Goal: Information Seeking & Learning: Learn about a topic

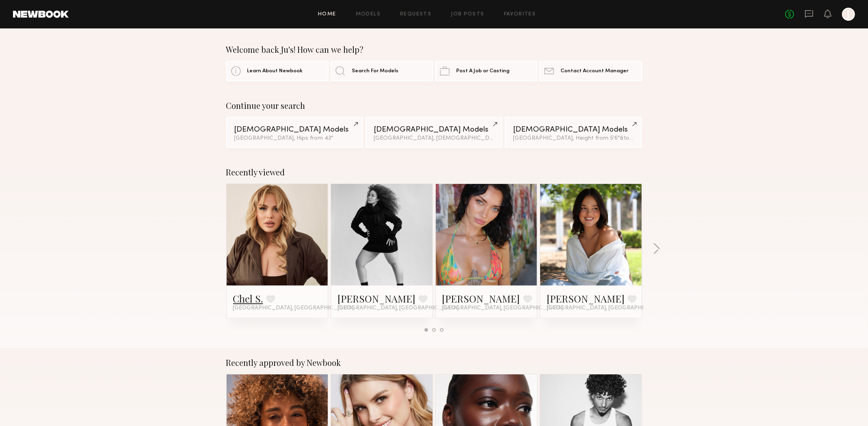
click at [247, 301] on link "Chel S." at bounding box center [248, 298] width 30 height 13
click at [811, 17] on icon at bounding box center [809, 13] width 9 height 9
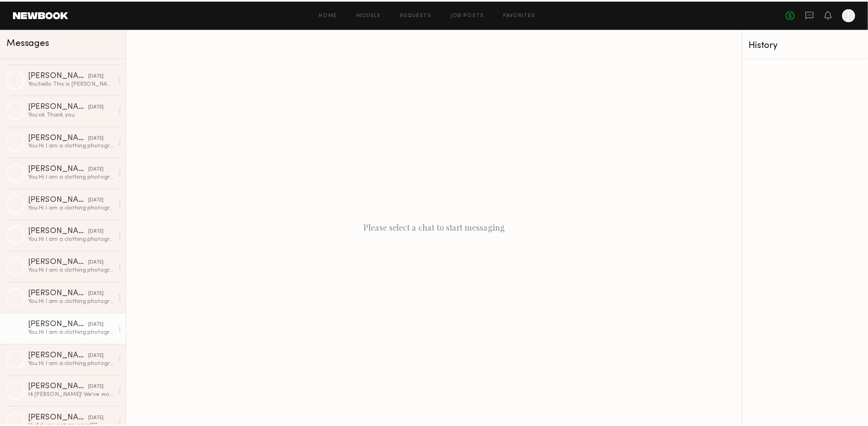
scroll to position [10970, 0]
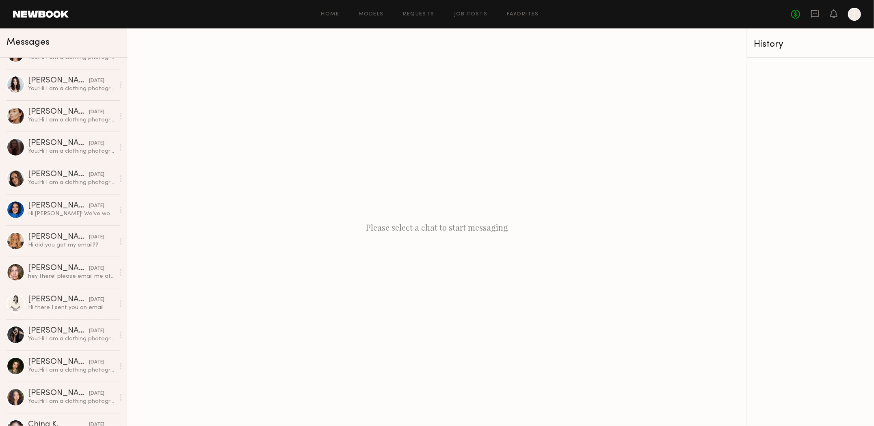
click at [39, 14] on link at bounding box center [41, 14] width 56 height 7
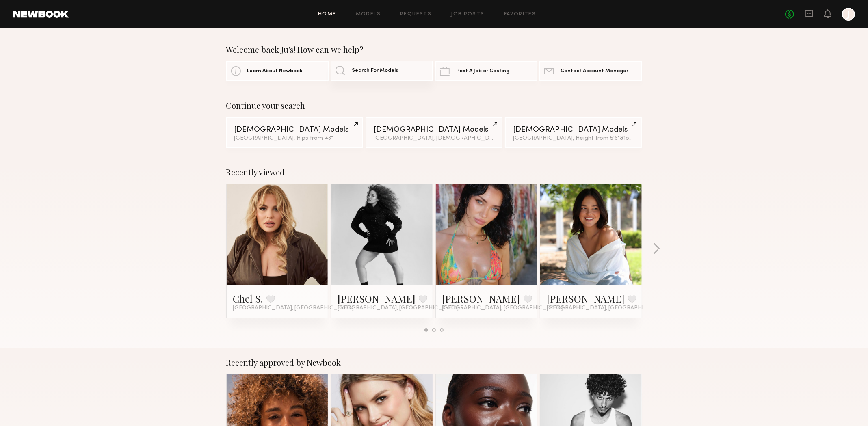
click at [379, 75] on link "Search For Models" at bounding box center [382, 71] width 102 height 20
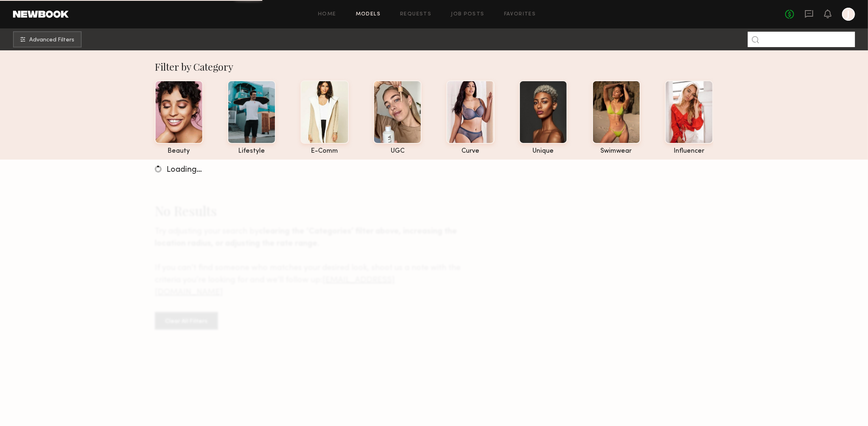
click at [782, 39] on input at bounding box center [801, 39] width 107 height 15
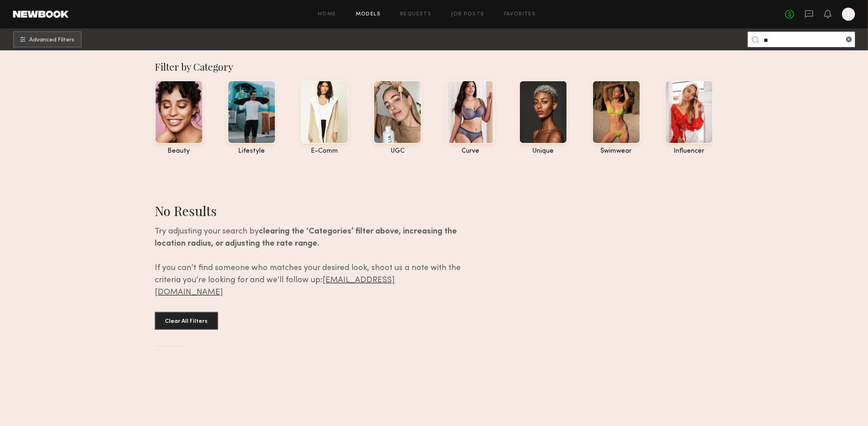
type input "*"
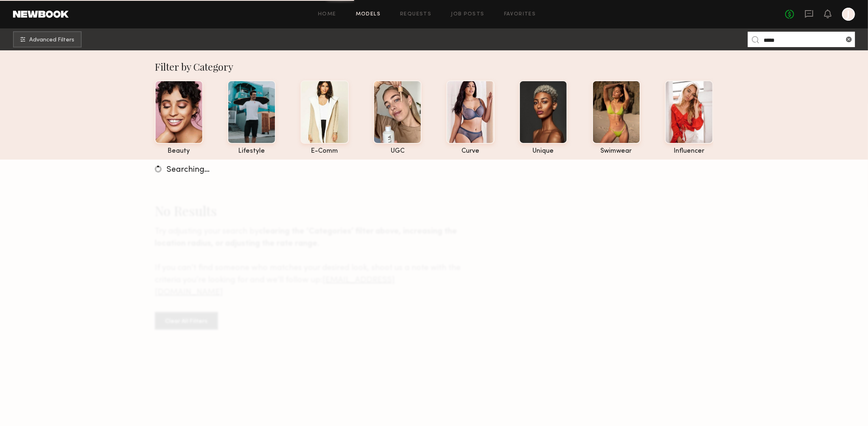
type input "*****"
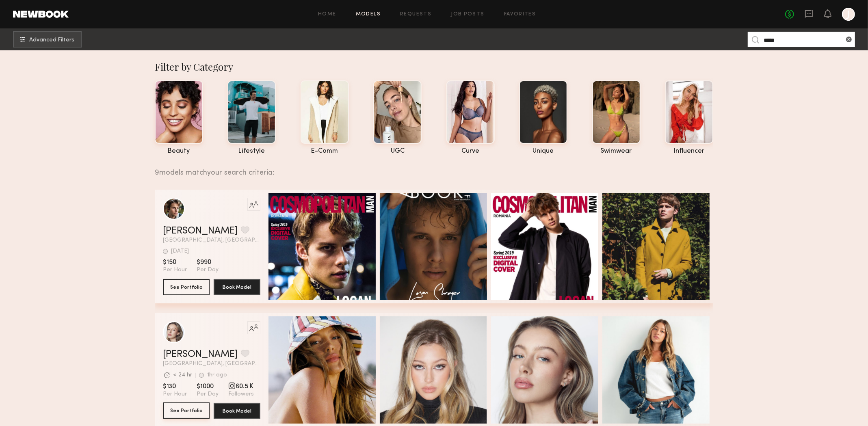
click at [182, 415] on button "See Portfolio" at bounding box center [186, 411] width 47 height 16
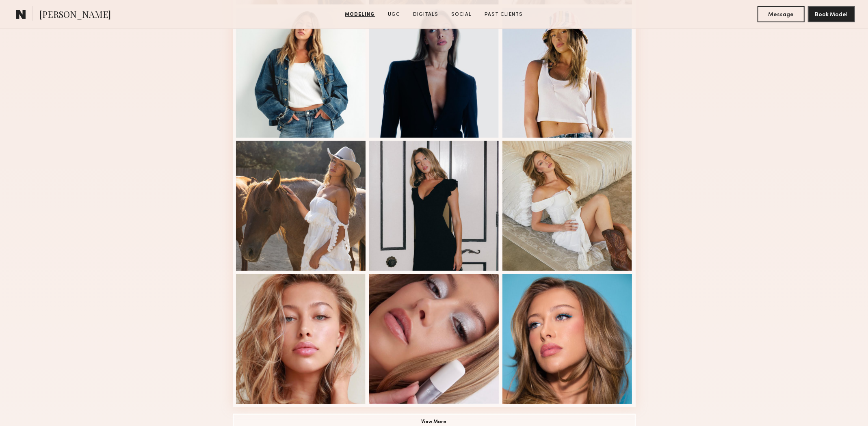
scroll to position [162, 0]
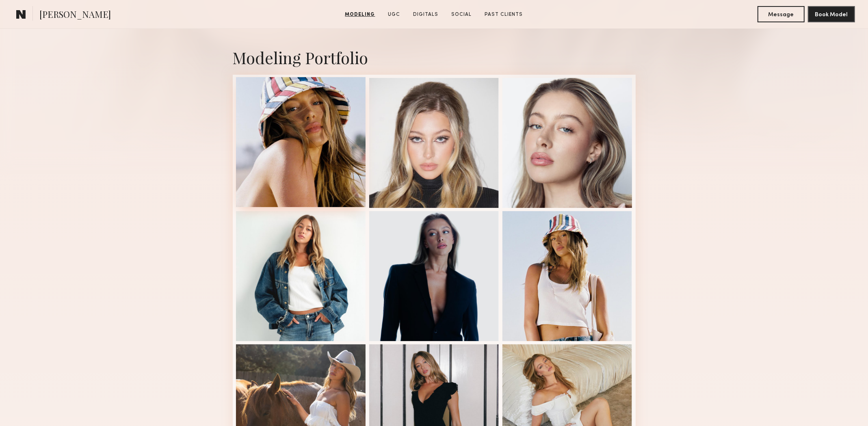
click at [322, 136] on div at bounding box center [301, 142] width 130 height 130
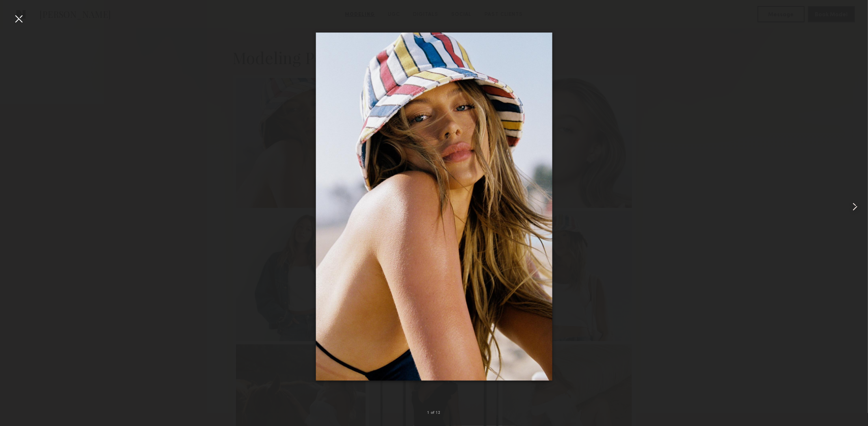
click at [848, 211] on div at bounding box center [851, 206] width 35 height 387
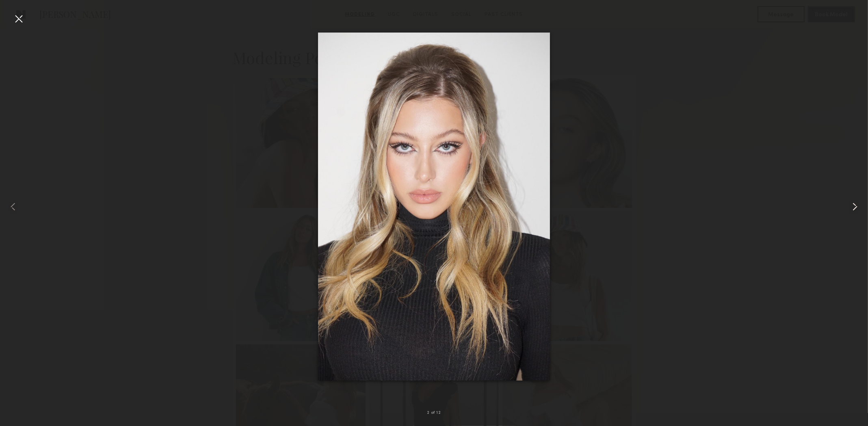
click at [848, 210] on div at bounding box center [851, 206] width 35 height 387
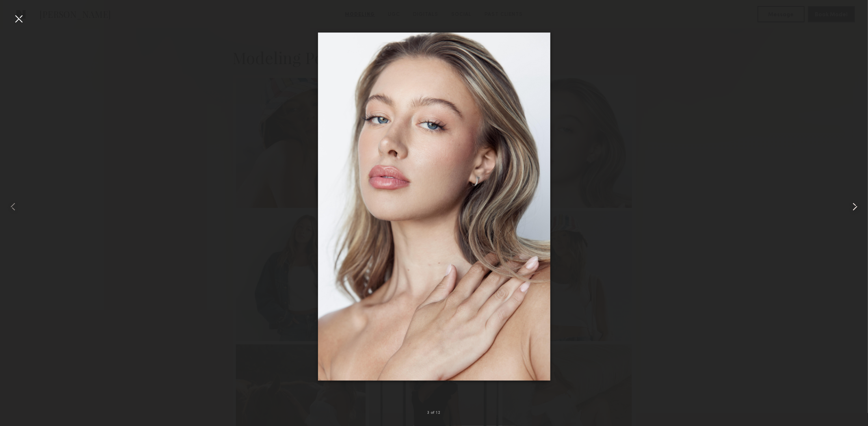
click at [849, 210] on common-icon at bounding box center [855, 206] width 13 height 13
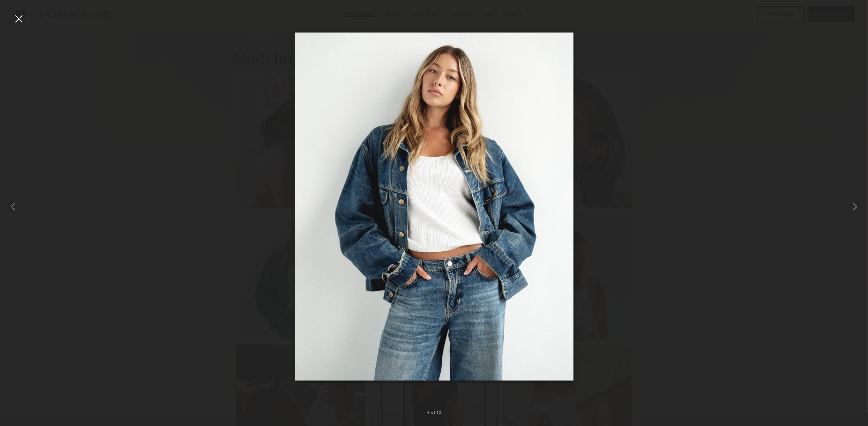
click at [24, 21] on div at bounding box center [18, 18] width 13 height 13
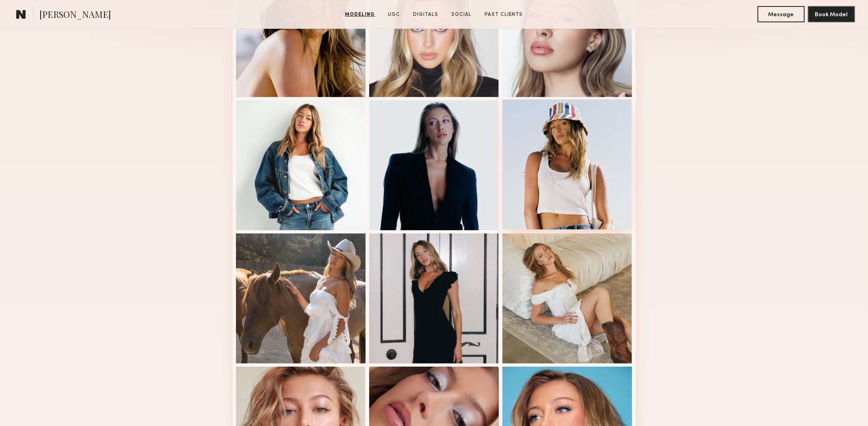
scroll to position [284, 0]
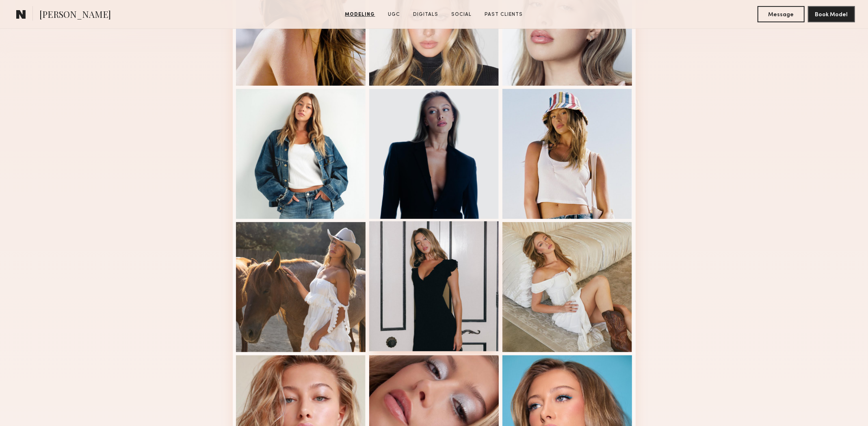
click at [467, 305] on div at bounding box center [434, 286] width 130 height 130
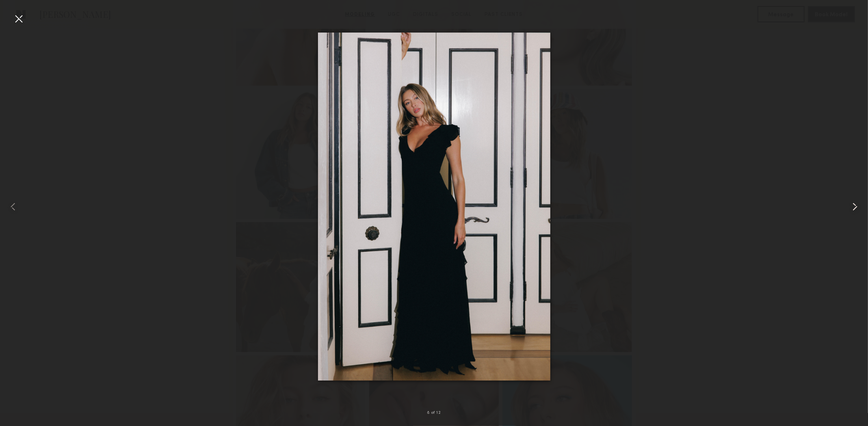
click at [852, 208] on common-icon at bounding box center [855, 206] width 13 height 13
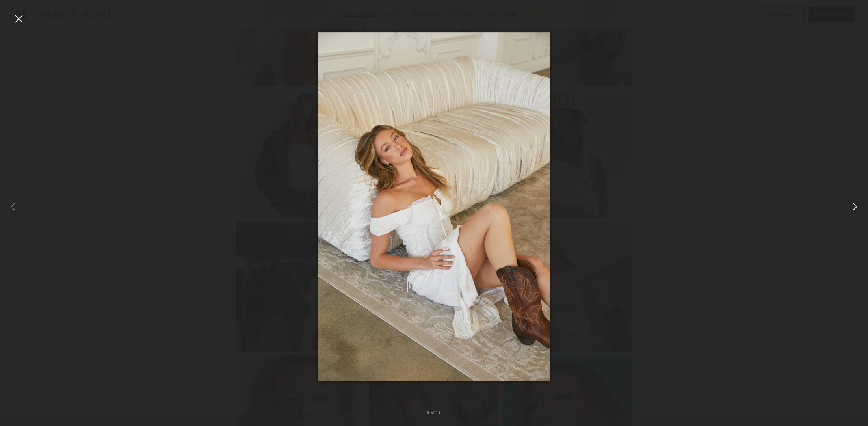
click at [852, 208] on common-icon at bounding box center [855, 206] width 13 height 13
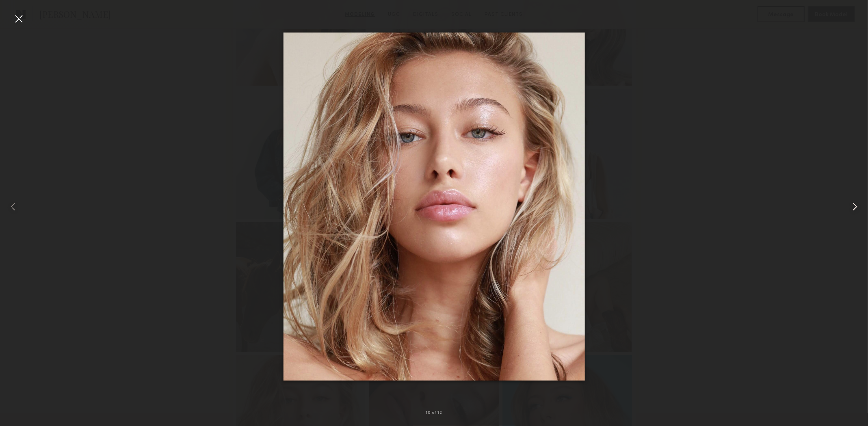
click at [852, 208] on common-icon at bounding box center [855, 206] width 13 height 13
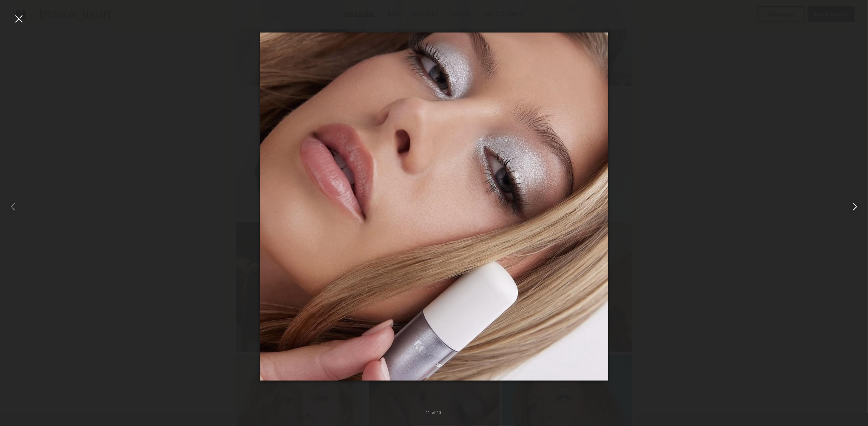
click at [852, 208] on common-icon at bounding box center [855, 206] width 13 height 13
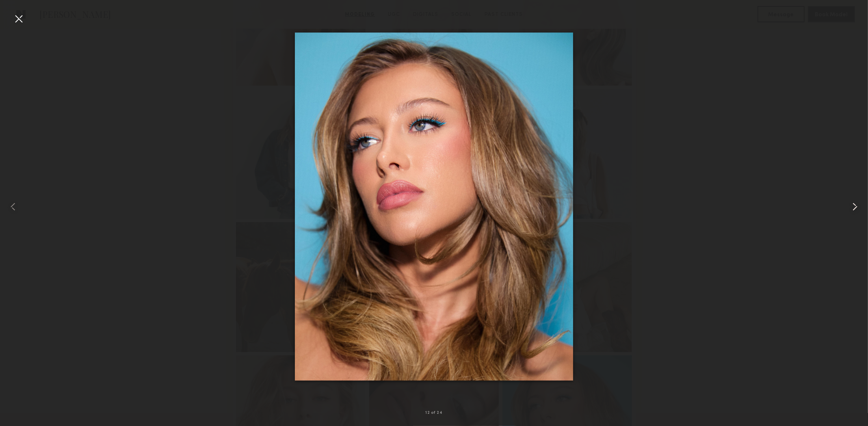
click at [852, 208] on common-icon at bounding box center [855, 206] width 13 height 13
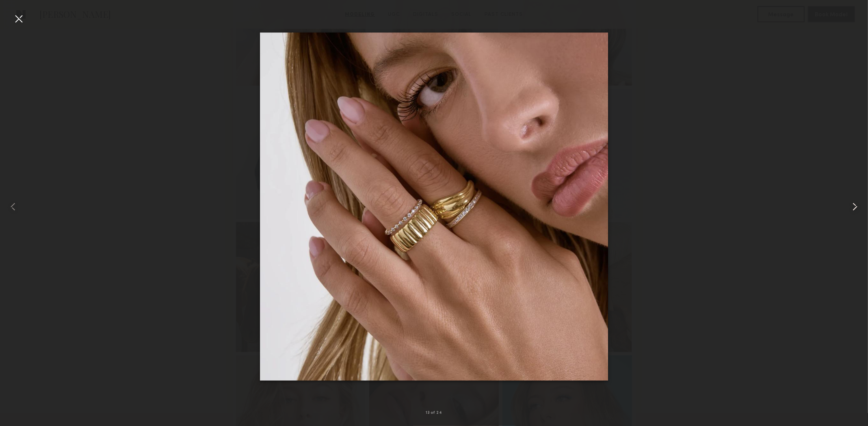
click at [852, 208] on common-icon at bounding box center [855, 206] width 13 height 13
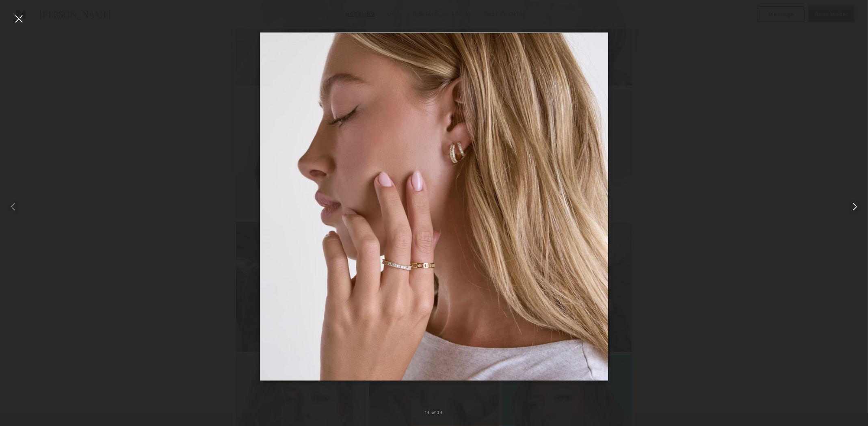
click at [852, 208] on common-icon at bounding box center [855, 206] width 13 height 13
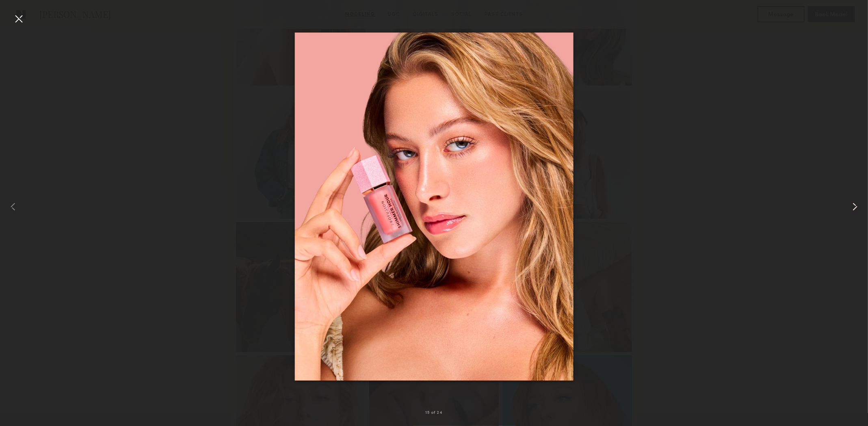
click at [852, 208] on common-icon at bounding box center [855, 206] width 13 height 13
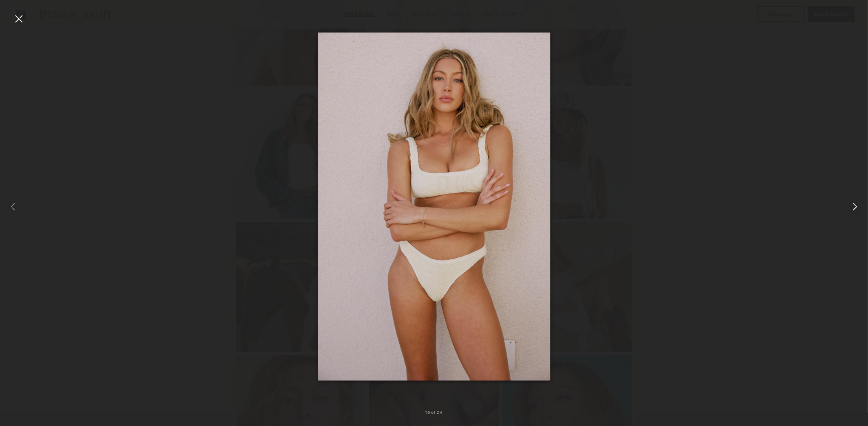
click at [856, 208] on common-icon at bounding box center [855, 206] width 13 height 13
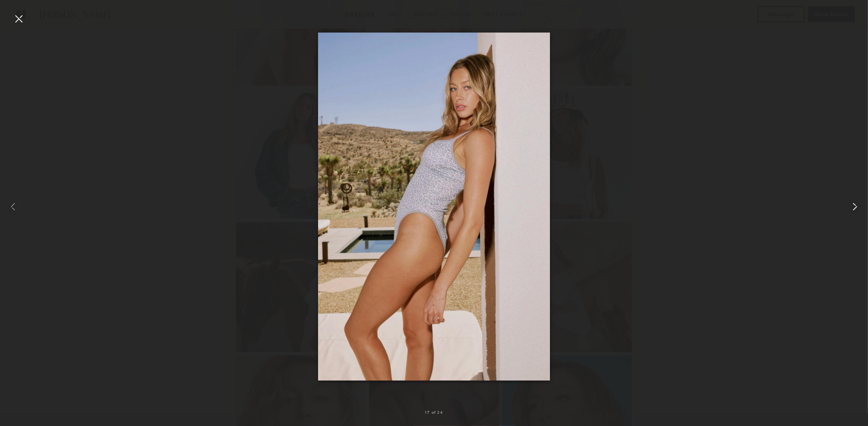
click at [856, 208] on common-icon at bounding box center [855, 206] width 13 height 13
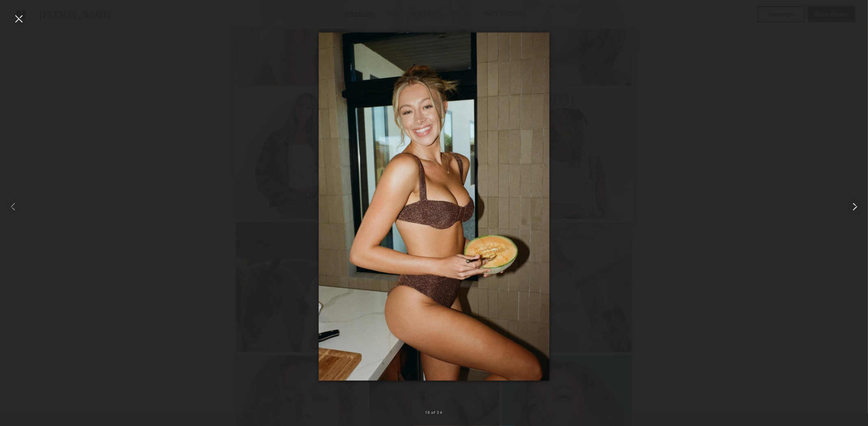
click at [856, 208] on common-icon at bounding box center [855, 206] width 13 height 13
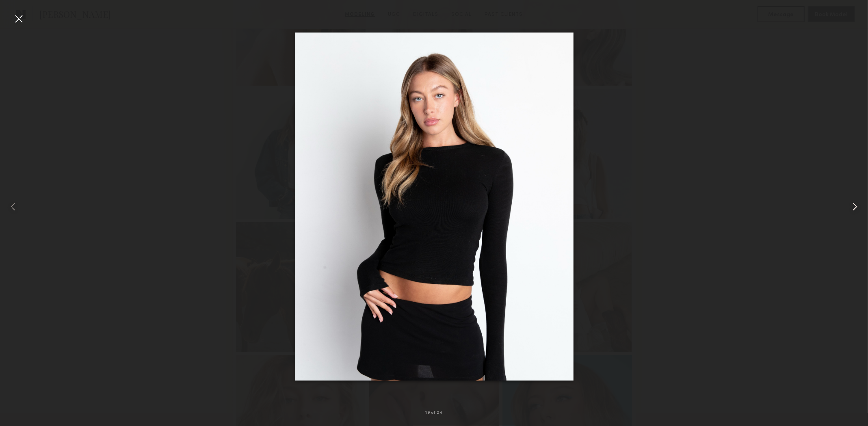
click at [856, 208] on common-icon at bounding box center [855, 206] width 13 height 13
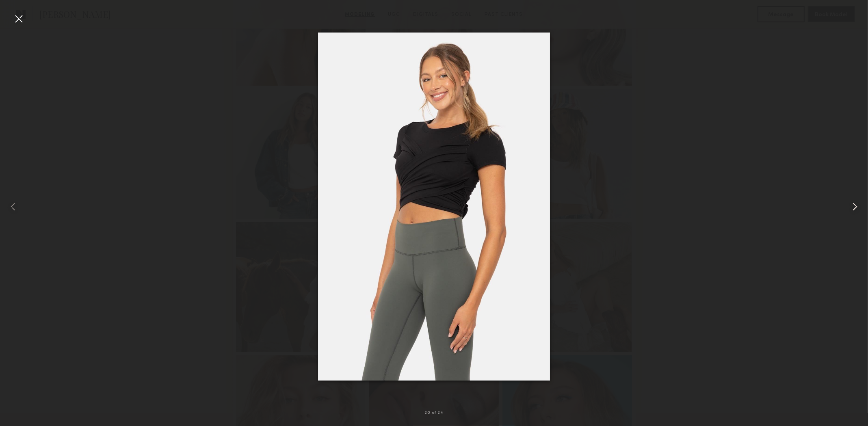
click at [854, 205] on common-icon at bounding box center [855, 206] width 13 height 13
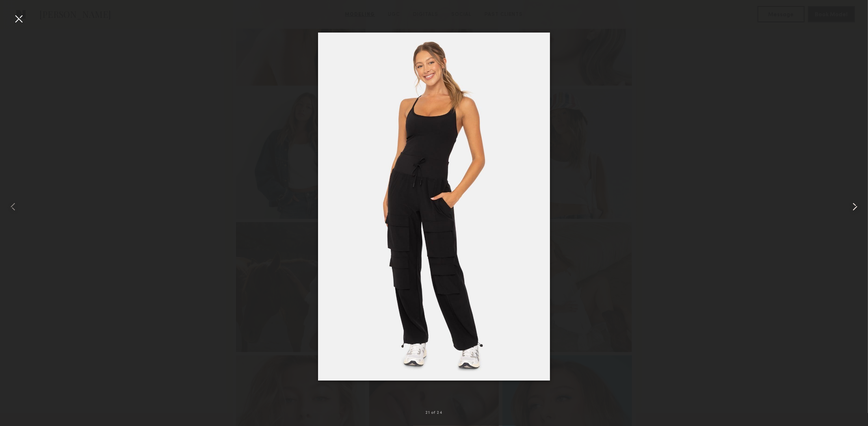
click at [854, 205] on common-icon at bounding box center [855, 206] width 13 height 13
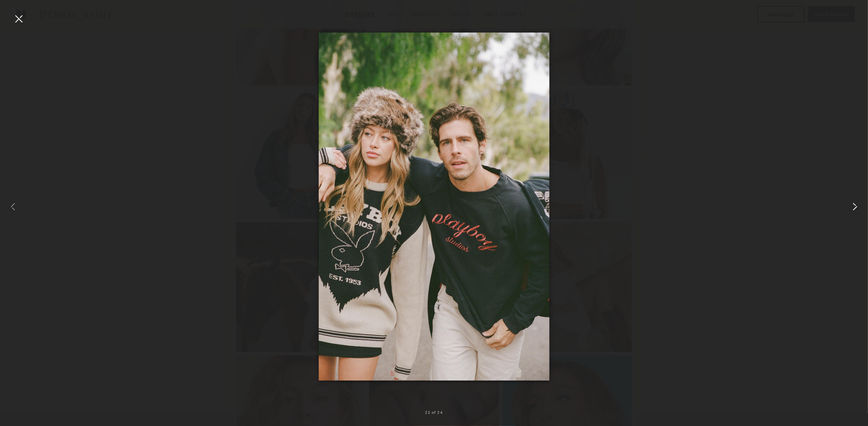
click at [854, 205] on common-icon at bounding box center [855, 206] width 13 height 13
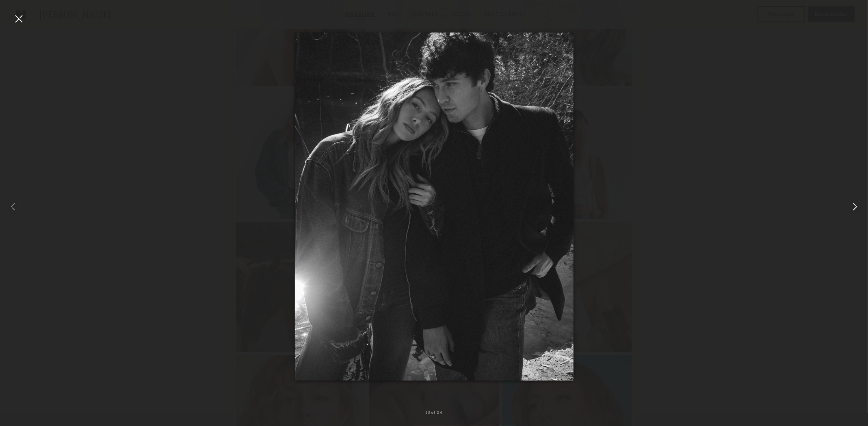
click at [854, 205] on common-icon at bounding box center [855, 206] width 13 height 13
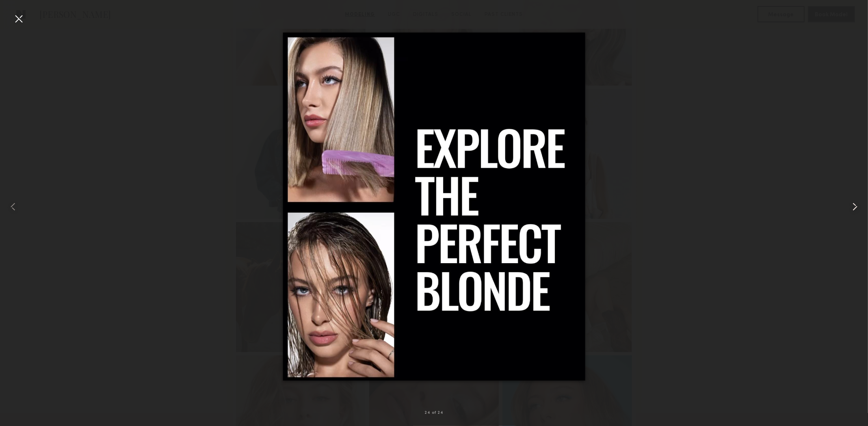
click at [854, 205] on common-icon at bounding box center [855, 206] width 13 height 13
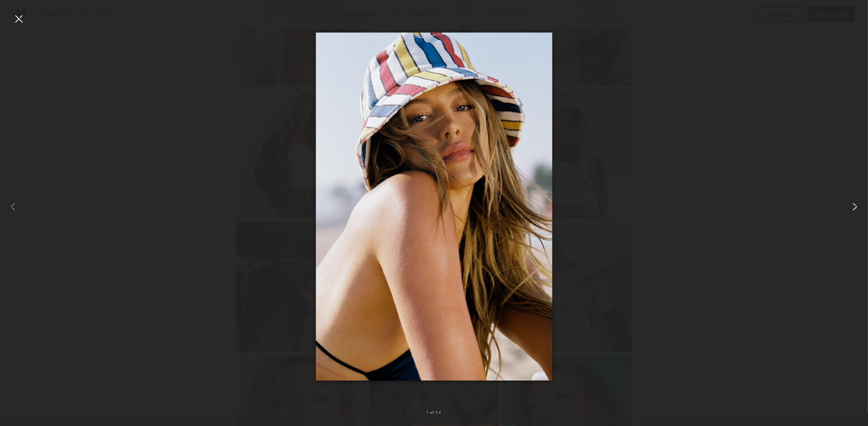
click at [854, 205] on common-icon at bounding box center [855, 206] width 13 height 13
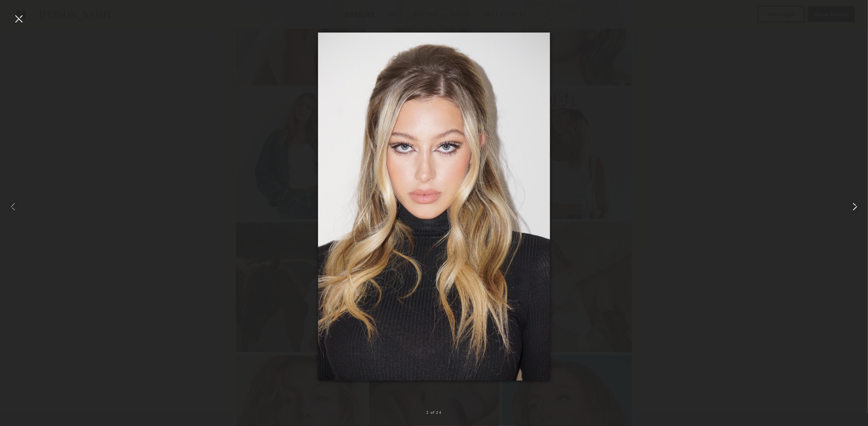
click at [854, 205] on common-icon at bounding box center [855, 206] width 13 height 13
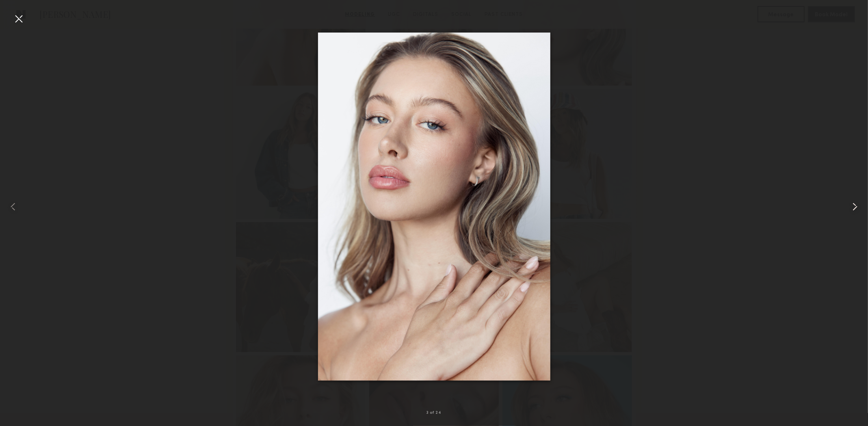
click at [854, 205] on common-icon at bounding box center [855, 206] width 13 height 13
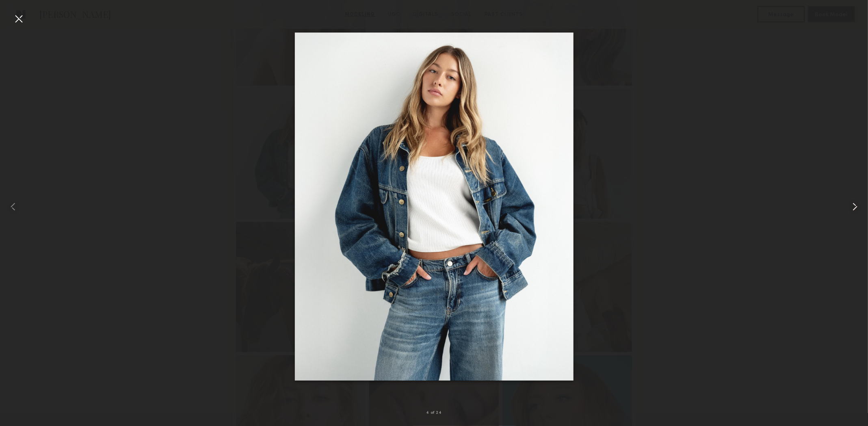
click at [854, 205] on common-icon at bounding box center [855, 206] width 13 height 13
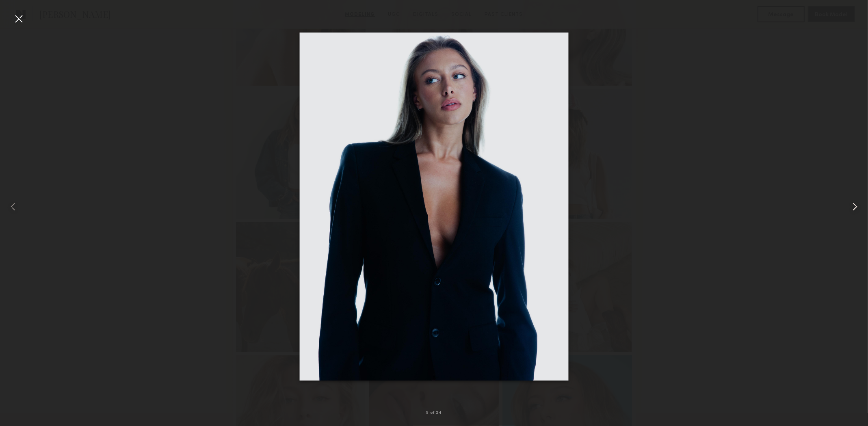
click at [854, 205] on common-icon at bounding box center [855, 206] width 13 height 13
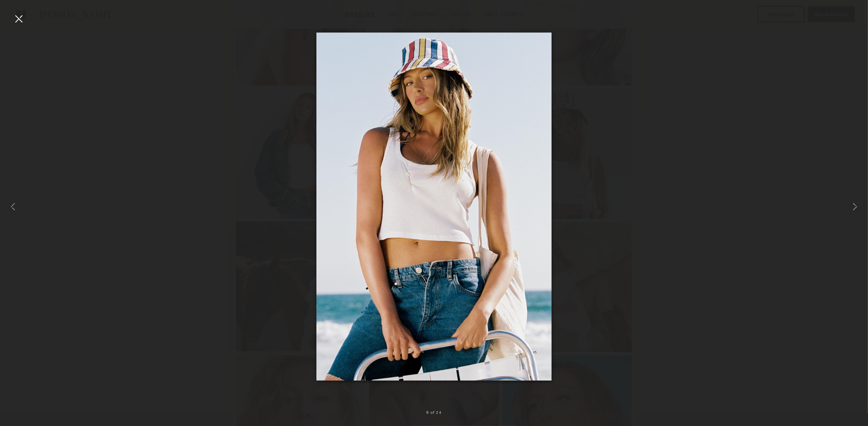
drag, startPoint x: 21, startPoint y: 20, endPoint x: 311, endPoint y: 325, distance: 420.7
click at [21, 23] on div at bounding box center [18, 18] width 13 height 13
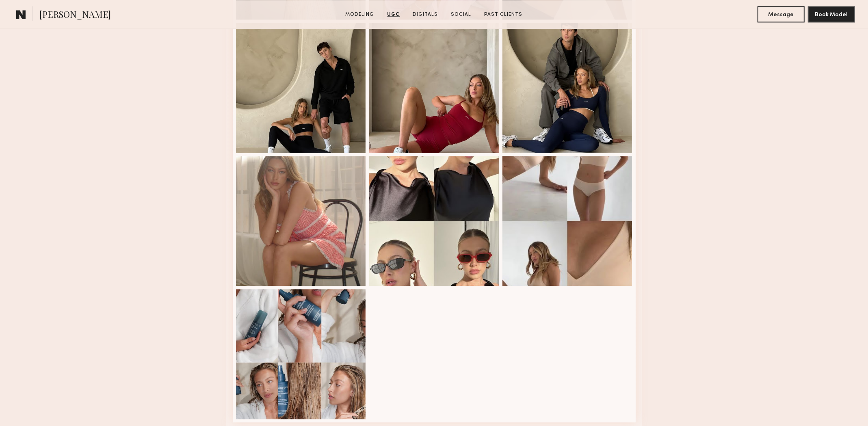
scroll to position [2153, 0]
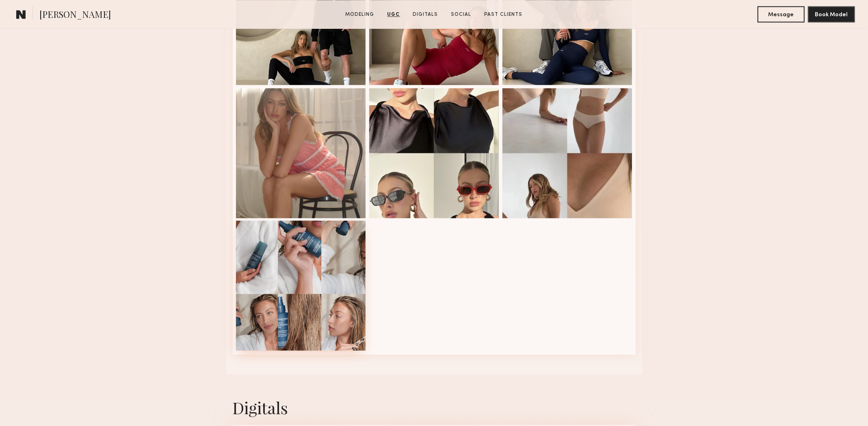
click at [317, 292] on div at bounding box center [301, 286] width 130 height 130
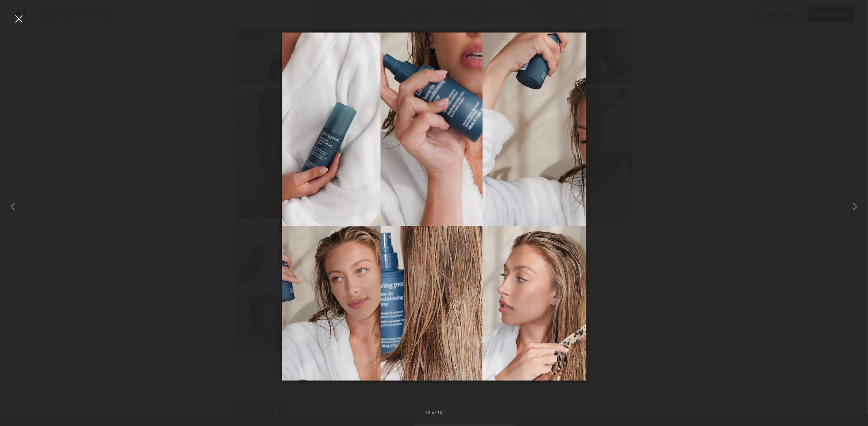
click at [14, 19] on div at bounding box center [18, 18] width 13 height 13
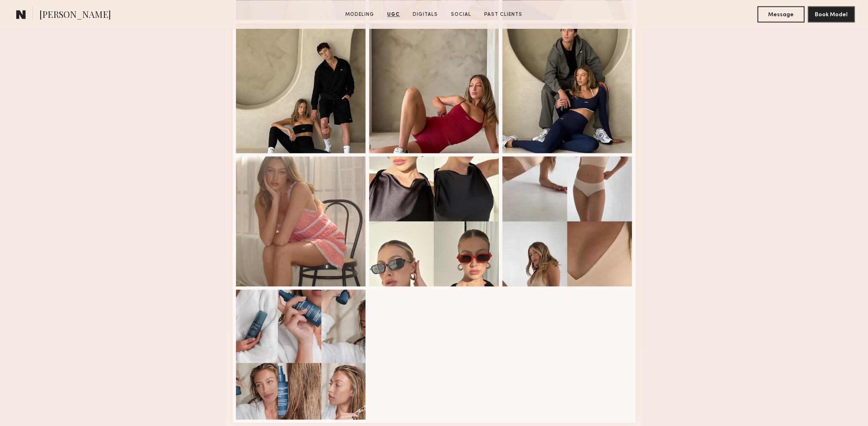
scroll to position [2032, 0]
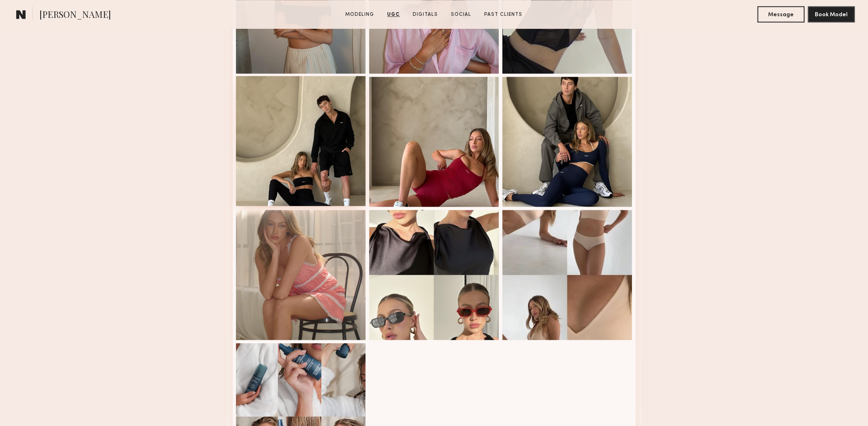
click at [312, 159] on div at bounding box center [301, 141] width 130 height 130
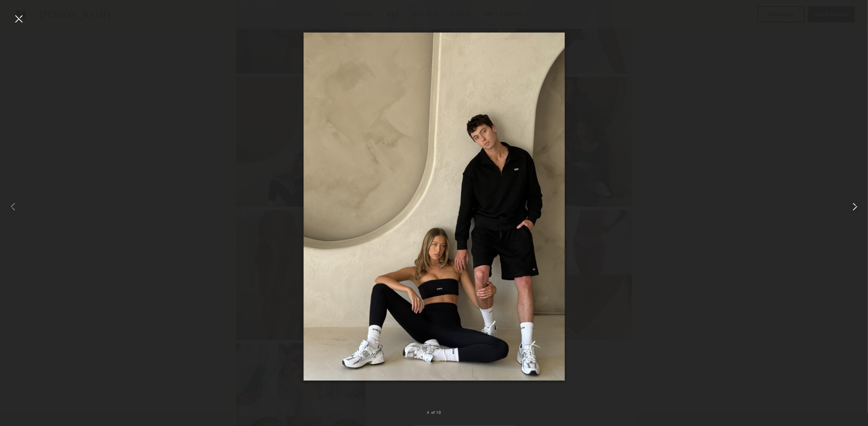
click at [854, 206] on common-icon at bounding box center [855, 206] width 13 height 13
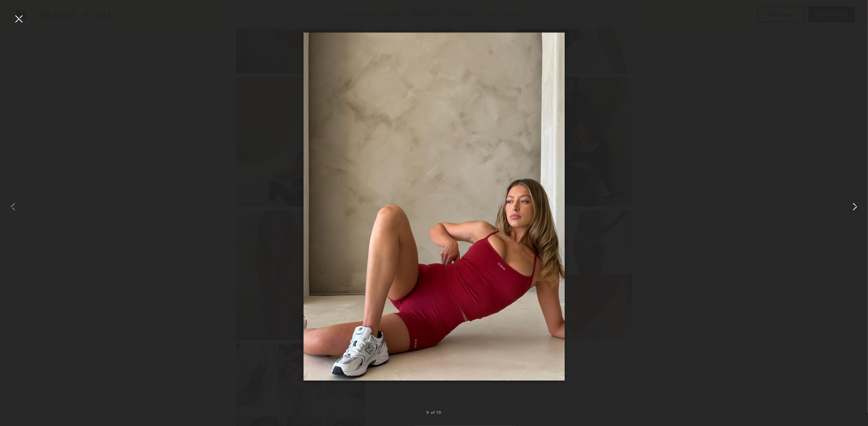
click at [854, 206] on common-icon at bounding box center [855, 206] width 13 height 13
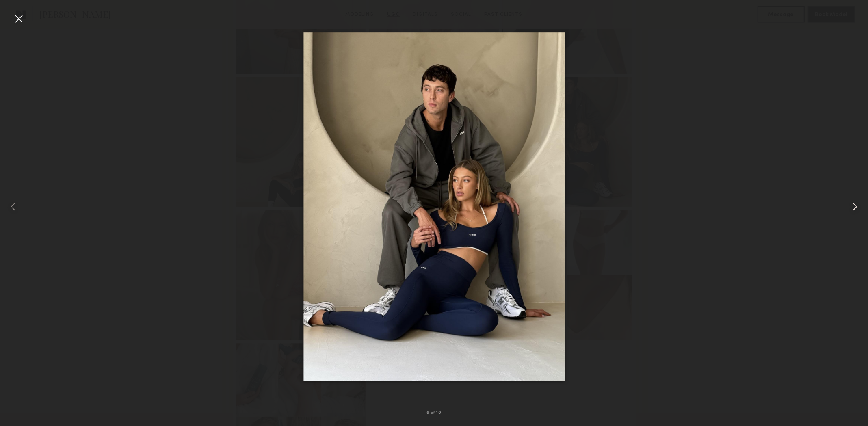
click at [854, 206] on common-icon at bounding box center [855, 206] width 13 height 13
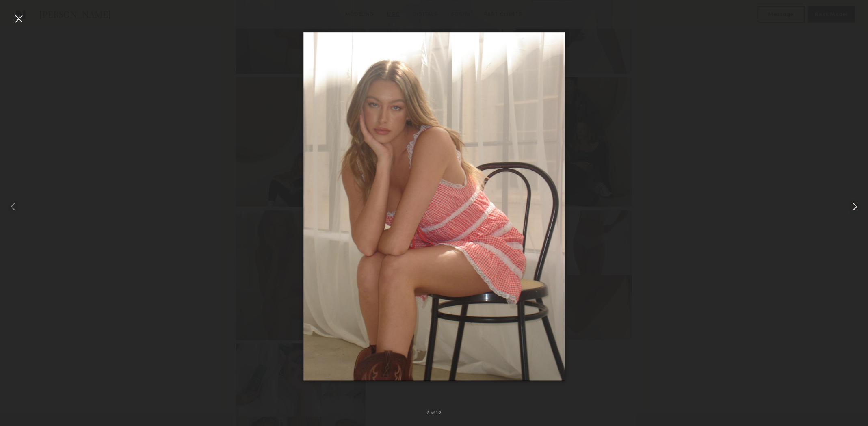
click at [854, 206] on common-icon at bounding box center [855, 206] width 13 height 13
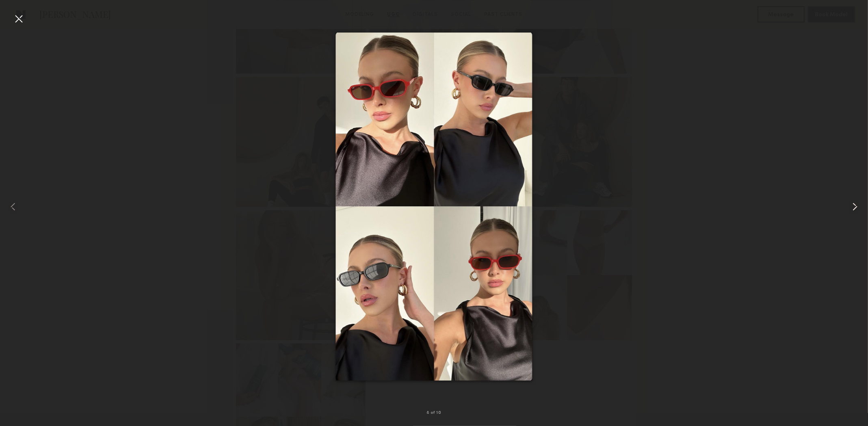
click at [854, 206] on common-icon at bounding box center [855, 206] width 13 height 13
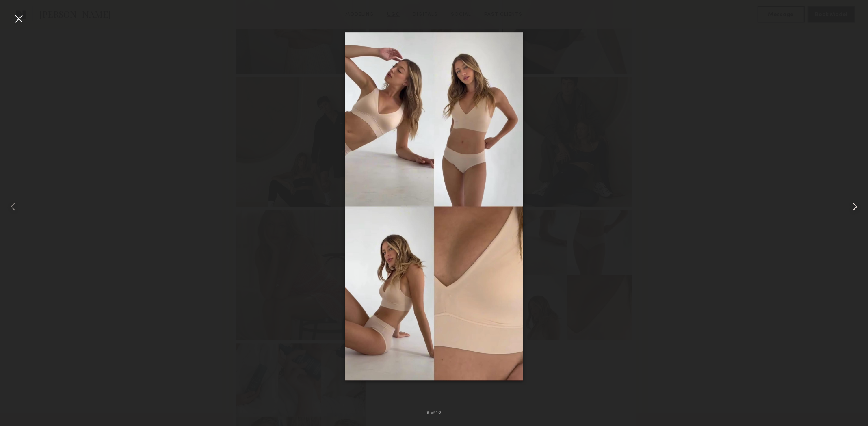
click at [854, 206] on common-icon at bounding box center [855, 206] width 13 height 13
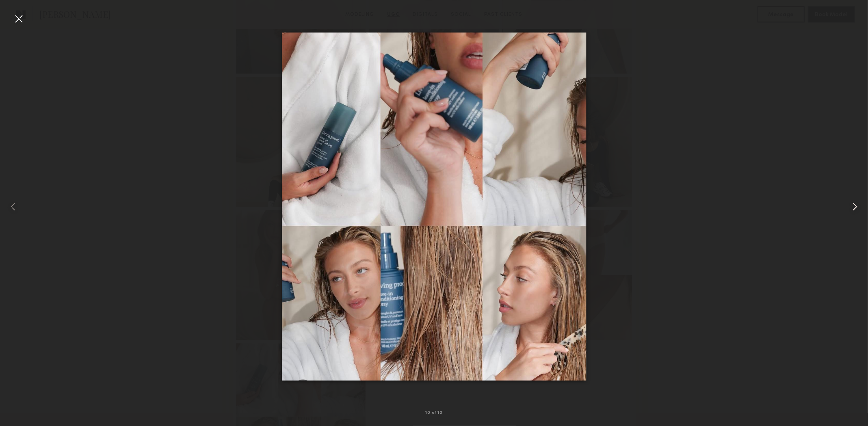
click at [854, 206] on common-icon at bounding box center [855, 206] width 13 height 13
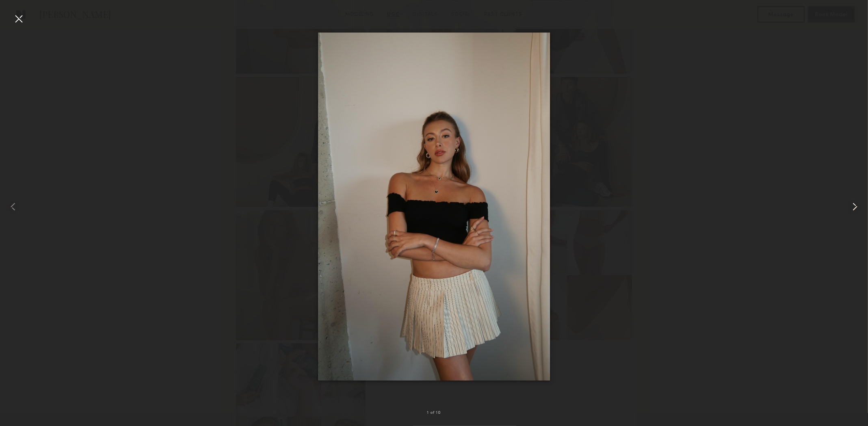
click at [854, 206] on common-icon at bounding box center [855, 206] width 13 height 13
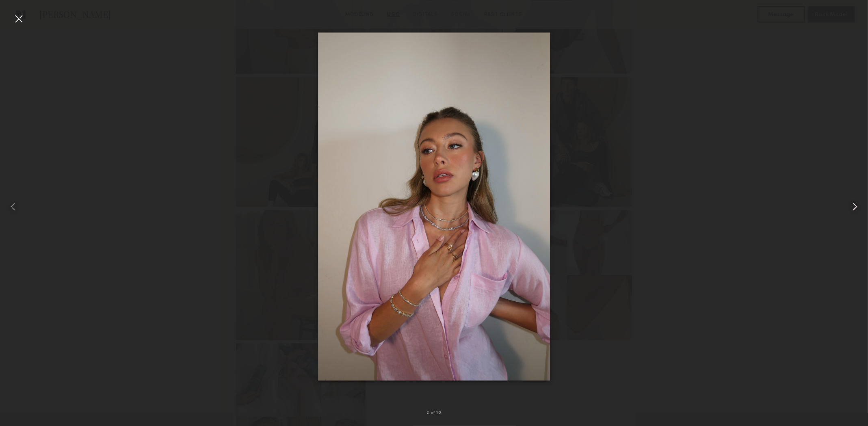
click at [854, 206] on common-icon at bounding box center [855, 206] width 13 height 13
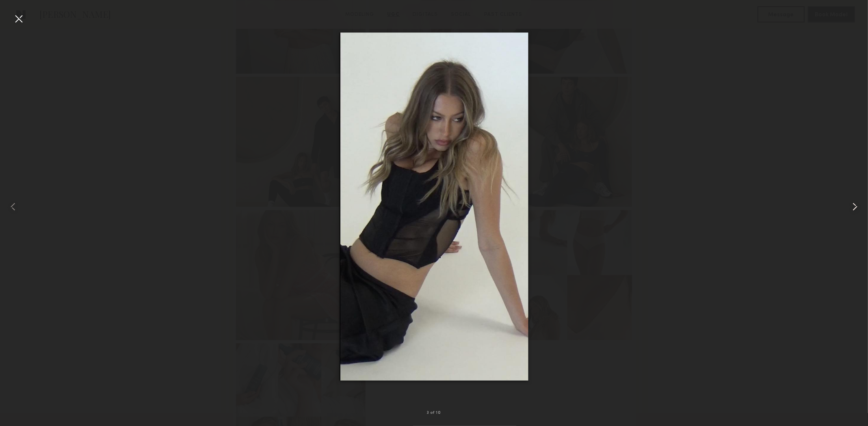
click at [854, 206] on common-icon at bounding box center [855, 206] width 13 height 13
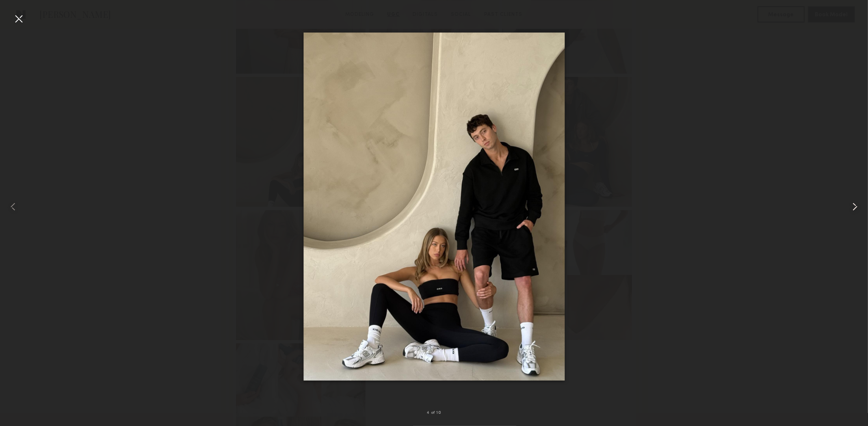
click at [854, 206] on common-icon at bounding box center [855, 206] width 13 height 13
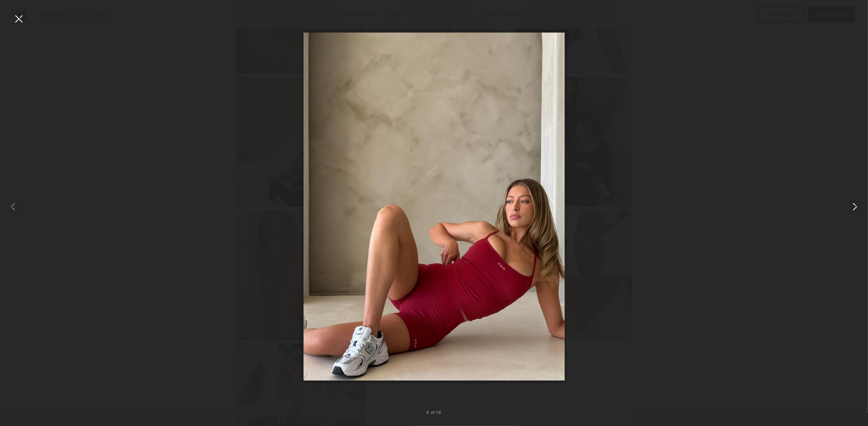
click at [854, 206] on common-icon at bounding box center [855, 206] width 13 height 13
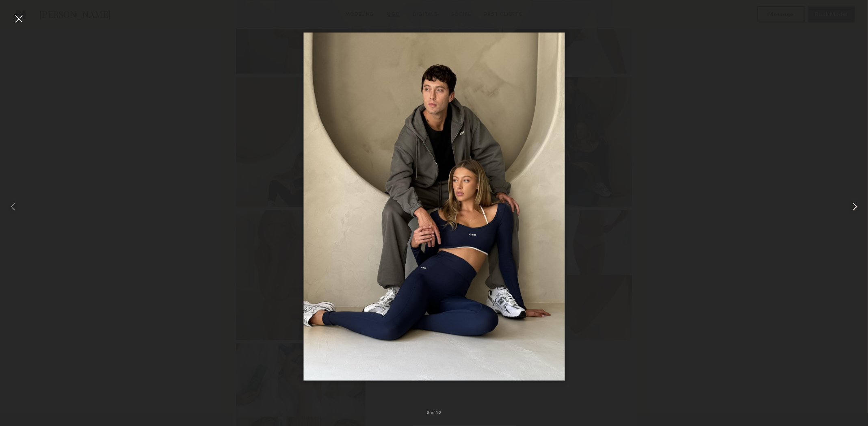
click at [854, 206] on common-icon at bounding box center [855, 206] width 13 height 13
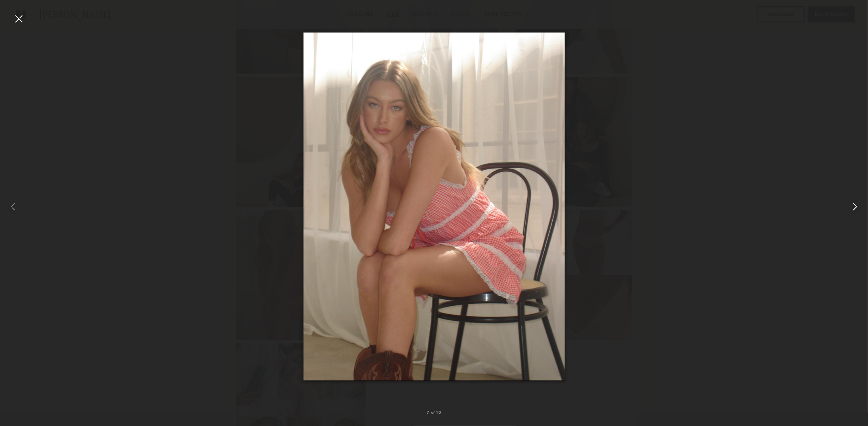
click at [854, 206] on common-icon at bounding box center [855, 206] width 13 height 13
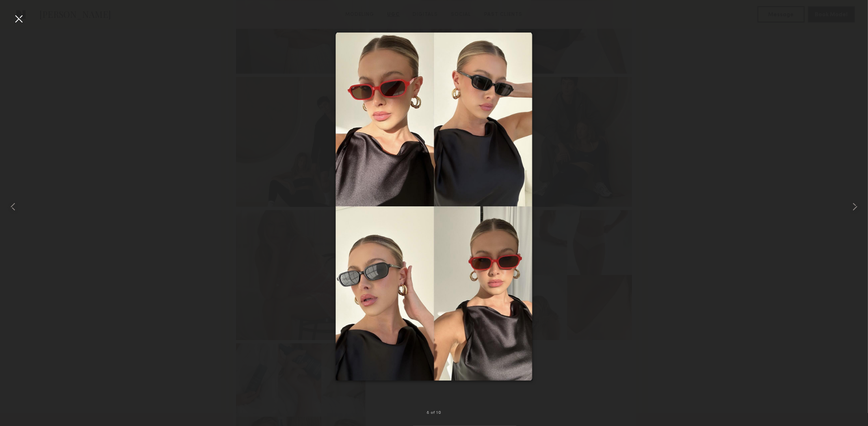
click at [23, 17] on div at bounding box center [18, 18] width 13 height 13
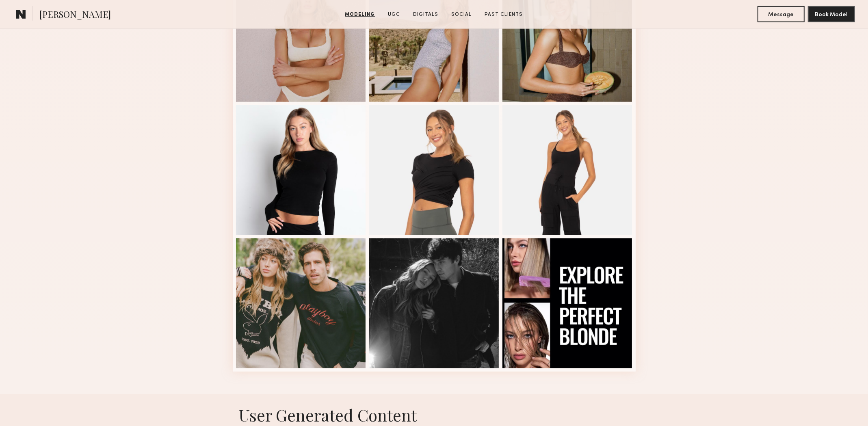
scroll to position [772, 0]
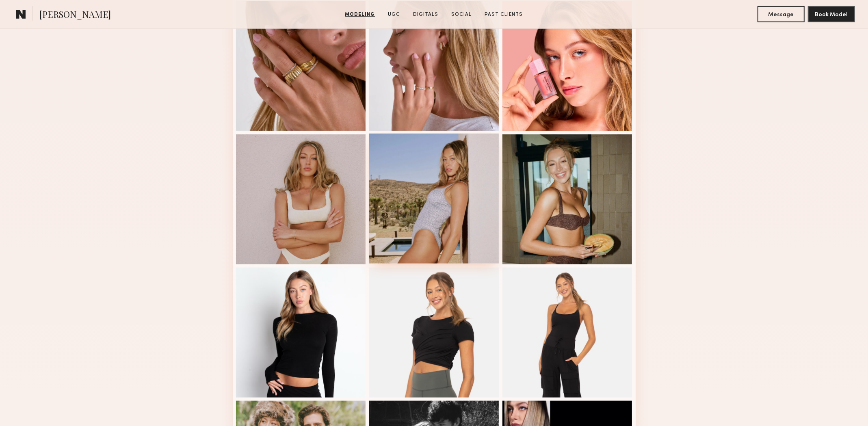
click at [431, 230] on div at bounding box center [434, 199] width 130 height 130
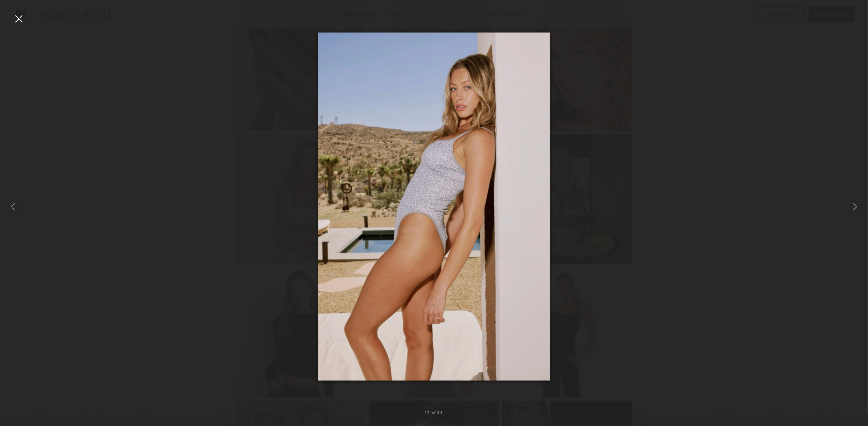
click at [21, 17] on div at bounding box center [18, 18] width 13 height 13
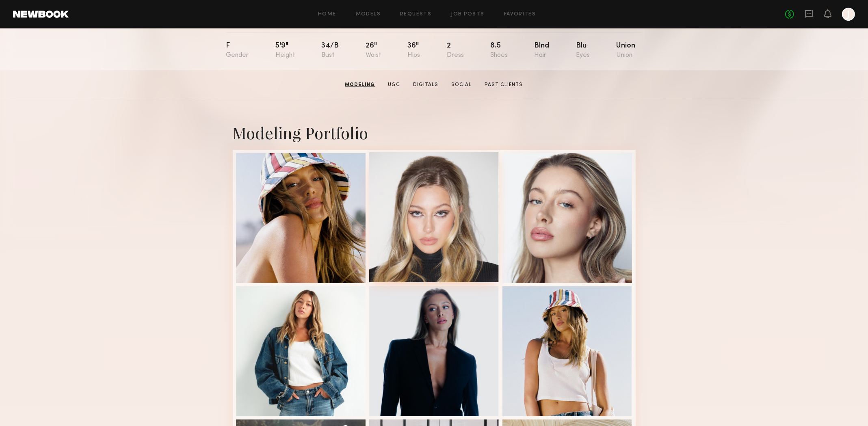
scroll to position [0, 0]
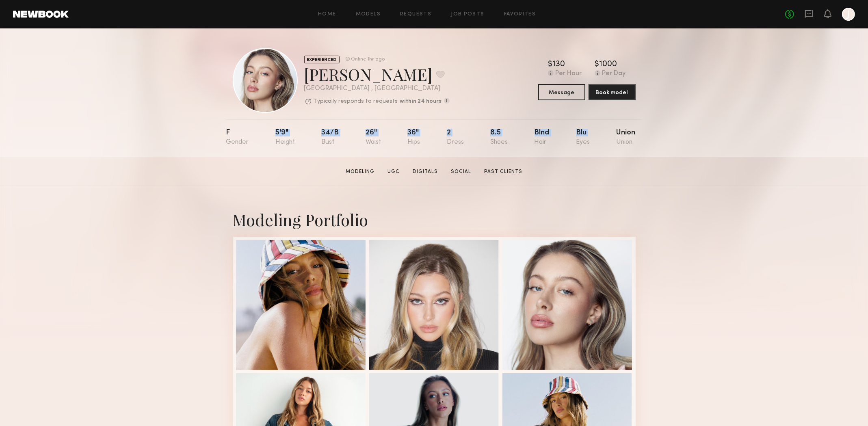
drag, startPoint x: 275, startPoint y: 135, endPoint x: 609, endPoint y: 134, distance: 334.0
click at [609, 134] on nb-model-profile-props "F 5'9" 34/b 26" 36" 2 8.5 Blnd Blu Union" at bounding box center [434, 138] width 416 height 38
copy div "5'9" 34/b 26" 36" 2 8.5 Blnd Blu"
